Goal: Task Accomplishment & Management: Use online tool/utility

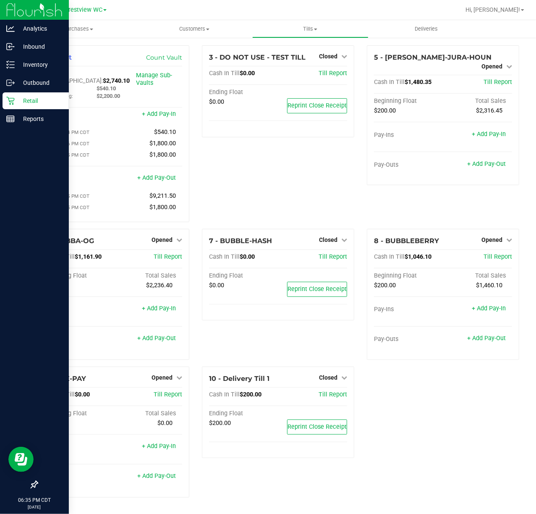
click at [2, 104] on link "Retail" at bounding box center [34, 101] width 69 height 18
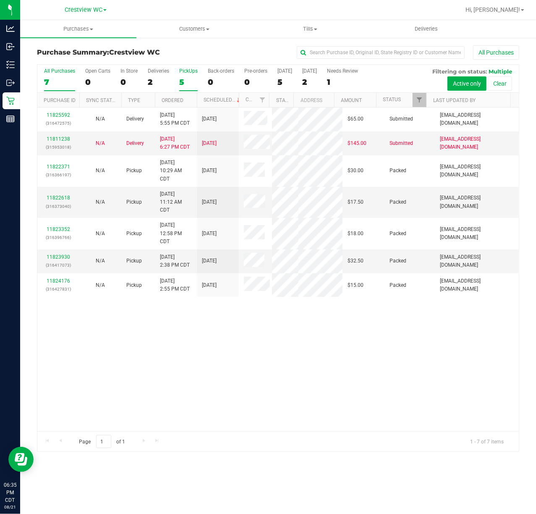
click at [187, 81] on div "5" at bounding box center [188, 82] width 18 height 10
click at [0, 0] on input "PickUps 5" at bounding box center [0, 0] width 0 height 0
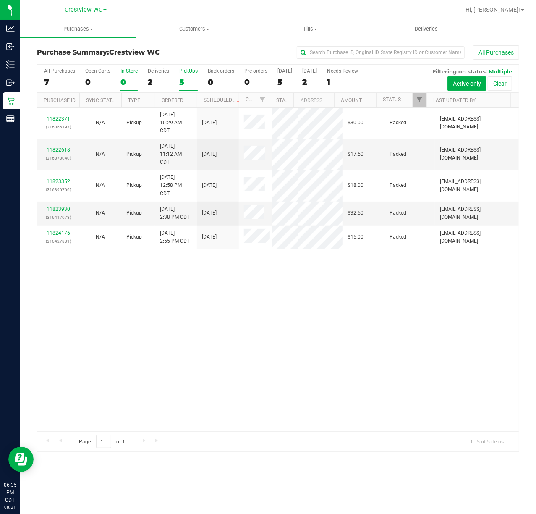
click at [137, 81] on div "0" at bounding box center [128, 82] width 17 height 10
click at [0, 0] on input "In Store 0" at bounding box center [0, 0] width 0 height 0
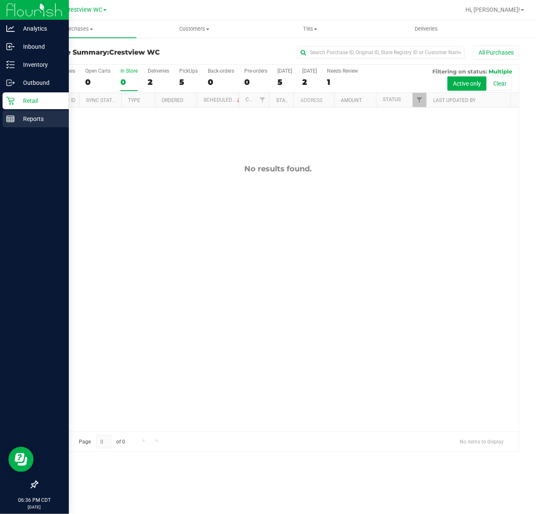
click at [17, 120] on p "Reports" at bounding box center [40, 119] width 50 height 10
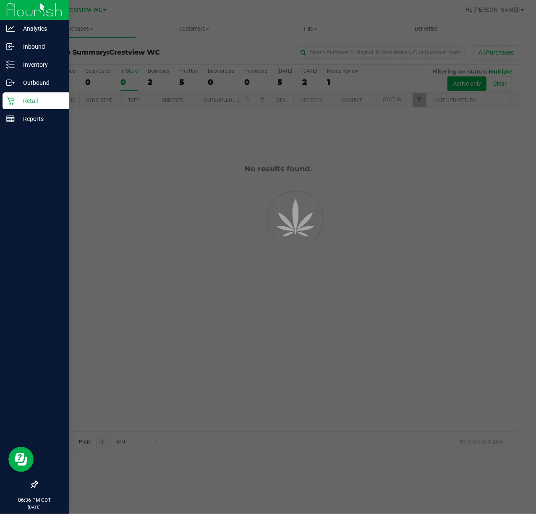
click at [22, 104] on p "Retail" at bounding box center [40, 101] width 50 height 10
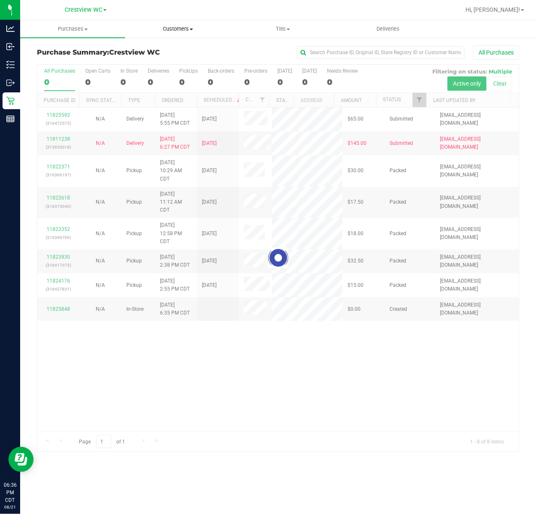
click at [187, 33] on uib-tab-heading "Customers All customers Add a new customer All physicians" at bounding box center [178, 29] width 104 height 17
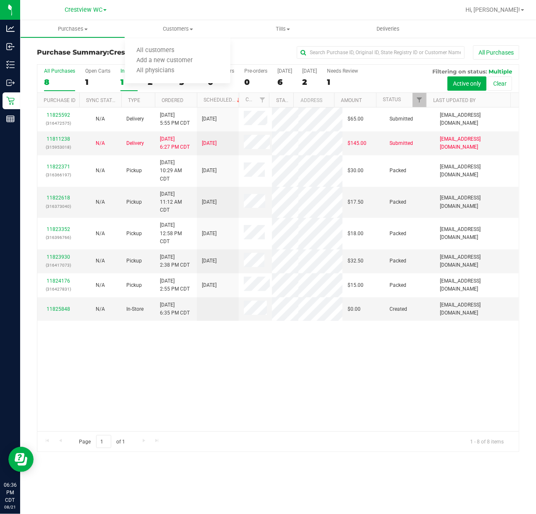
click at [120, 84] on div "1" at bounding box center [128, 82] width 17 height 10
click at [0, 0] on input "In Store 1" at bounding box center [0, 0] width 0 height 0
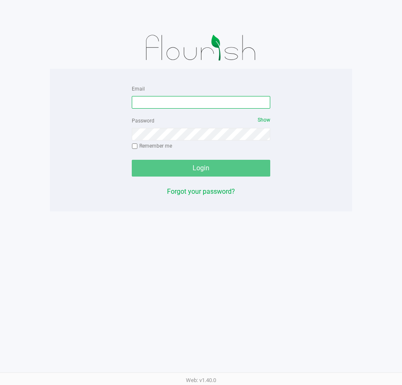
click at [170, 98] on input "Email" at bounding box center [201, 102] width 139 height 13
type input "[EMAIL_ADDRESS][DOMAIN_NAME]"
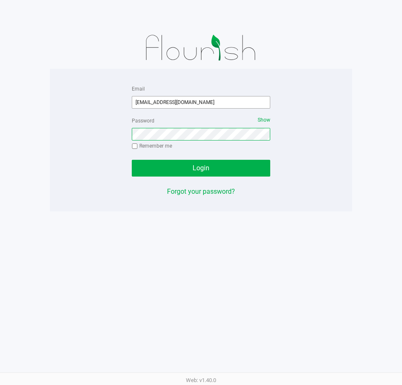
click at [132, 160] on button "Login" at bounding box center [201, 168] width 139 height 17
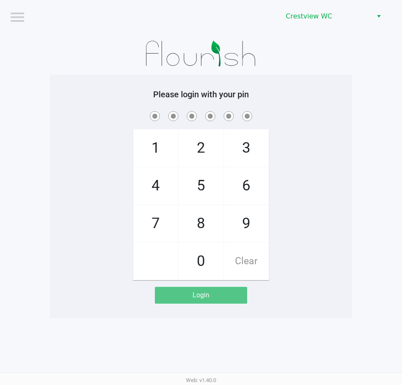
click at [55, 52] on div at bounding box center [201, 54] width 302 height 42
checkbox input "true"
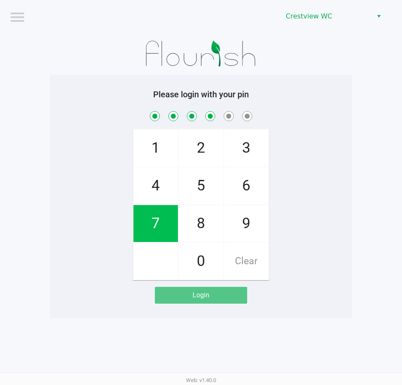
checkbox input "true"
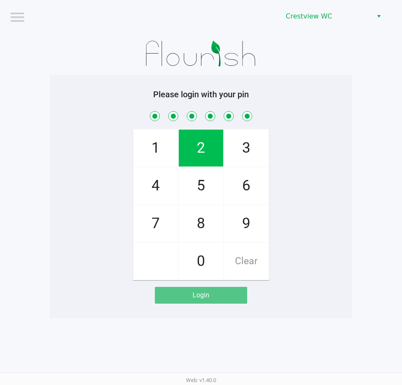
checkbox input "true"
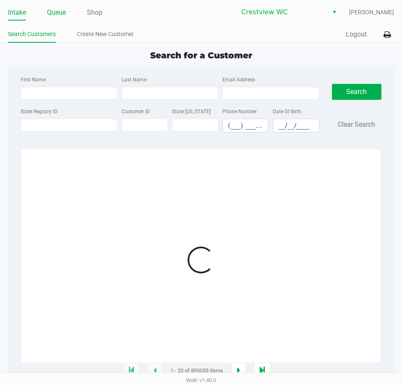
click at [52, 19] on li "Queue" at bounding box center [56, 13] width 19 height 15
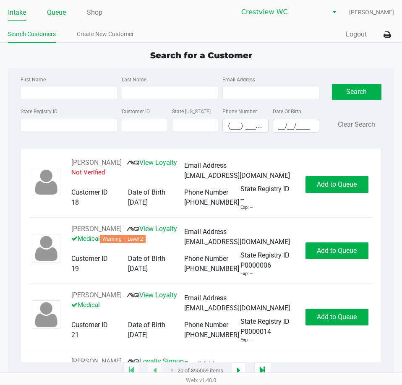
click at [55, 17] on link "Queue" at bounding box center [56, 13] width 19 height 12
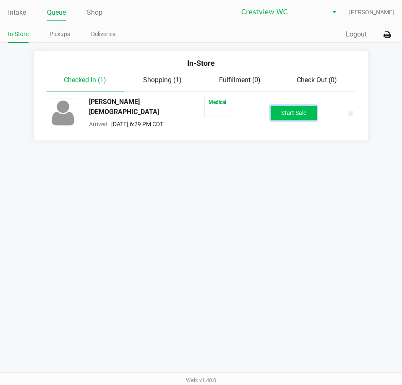
click at [304, 114] on button "Start Sale" at bounding box center [294, 113] width 46 height 15
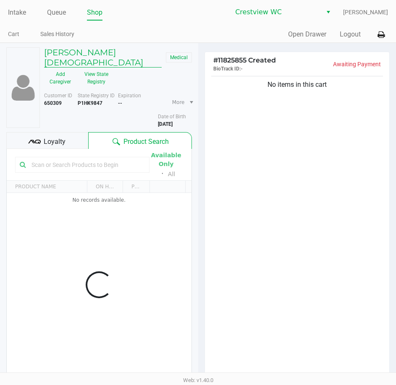
click at [71, 55] on h5 "[PERSON_NAME][DEMOGRAPHIC_DATA]" at bounding box center [103, 57] width 118 height 20
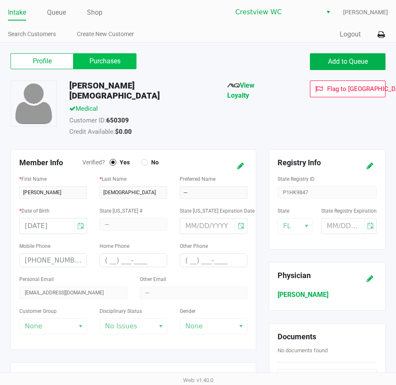
click at [95, 56] on label "Purchases" at bounding box center [104, 61] width 63 height 16
click at [0, 0] on 1 "Purchases" at bounding box center [0, 0] width 0 height 0
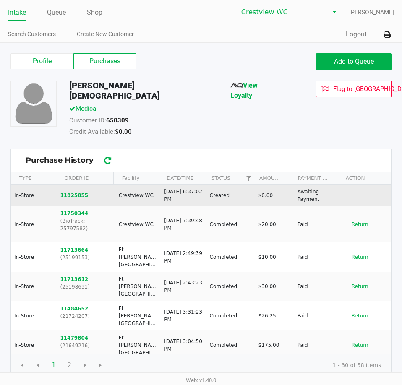
click at [65, 192] on button "11825855" at bounding box center [74, 196] width 28 height 8
